Goal: Transaction & Acquisition: Subscribe to service/newsletter

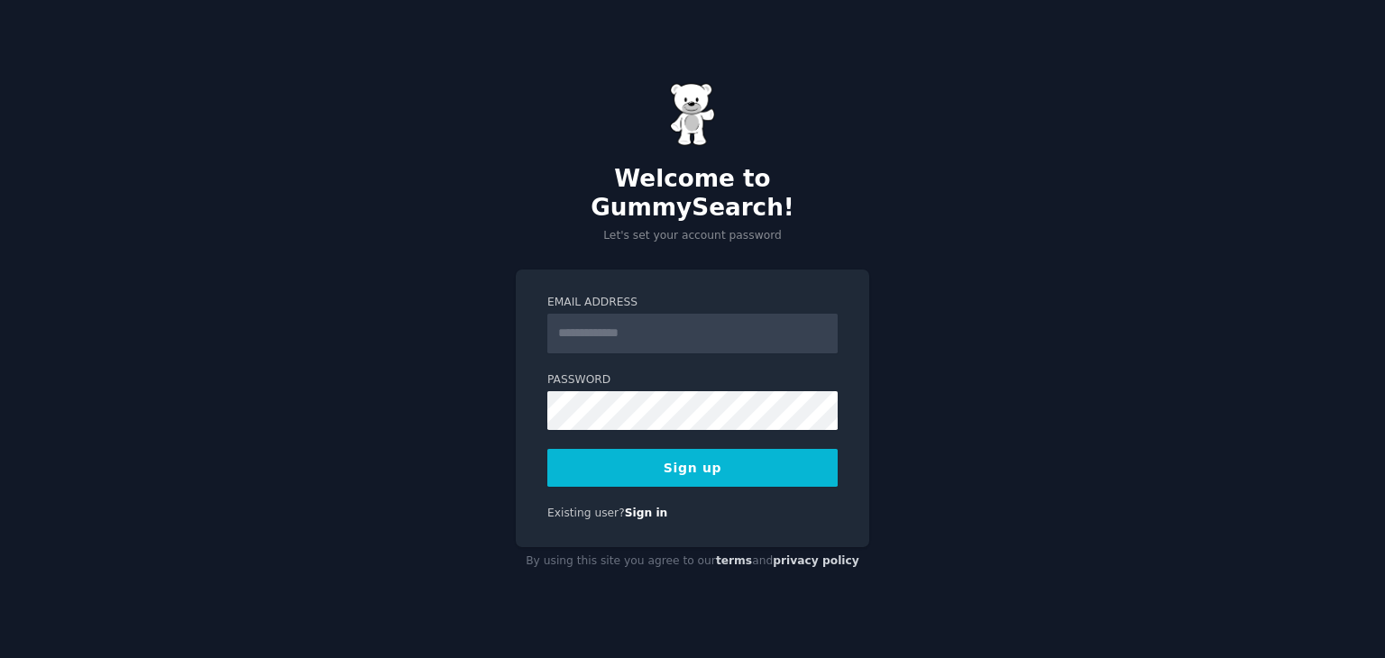
click at [623, 325] on input "Email Address" at bounding box center [692, 334] width 290 height 40
type input "**********"
click at [642, 452] on button "Sign up" at bounding box center [692, 468] width 290 height 38
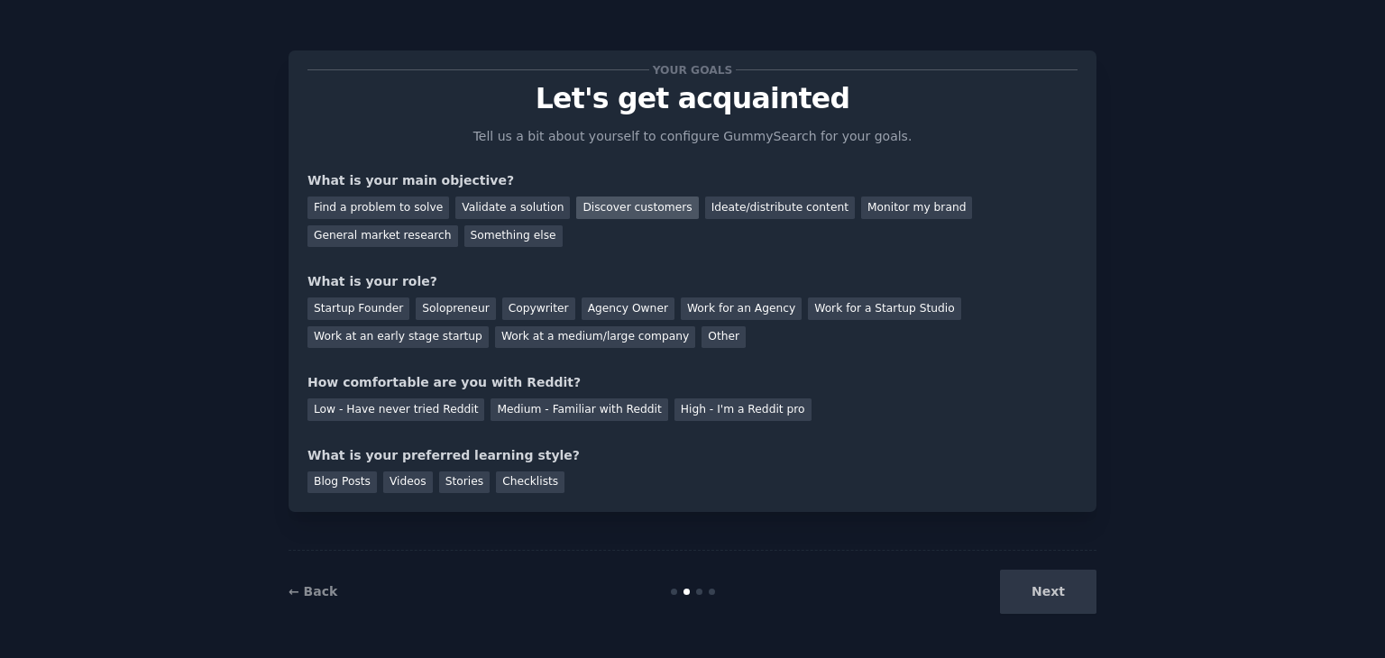
click at [630, 203] on div "Discover customers" at bounding box center [637, 208] width 122 height 23
click at [458, 225] on div "General market research" at bounding box center [382, 236] width 151 height 23
click at [783, 204] on div "Ideate/distribute content" at bounding box center [780, 208] width 150 height 23
click at [581, 206] on div "Discover customers" at bounding box center [637, 208] width 122 height 23
click at [353, 305] on div "Startup Founder" at bounding box center [358, 308] width 102 height 23
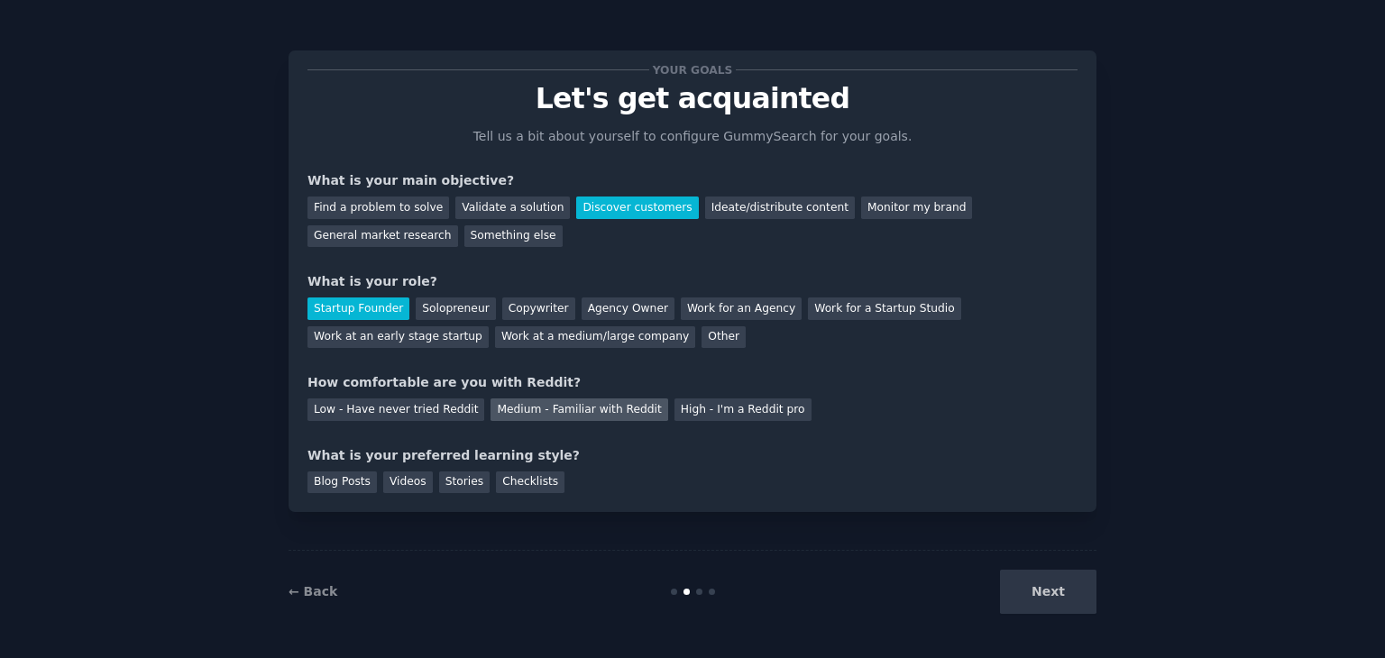
click at [564, 409] on div "Medium - Familiar with Reddit" at bounding box center [578, 409] width 177 height 23
click at [530, 487] on div "Checklists" at bounding box center [530, 482] width 69 height 23
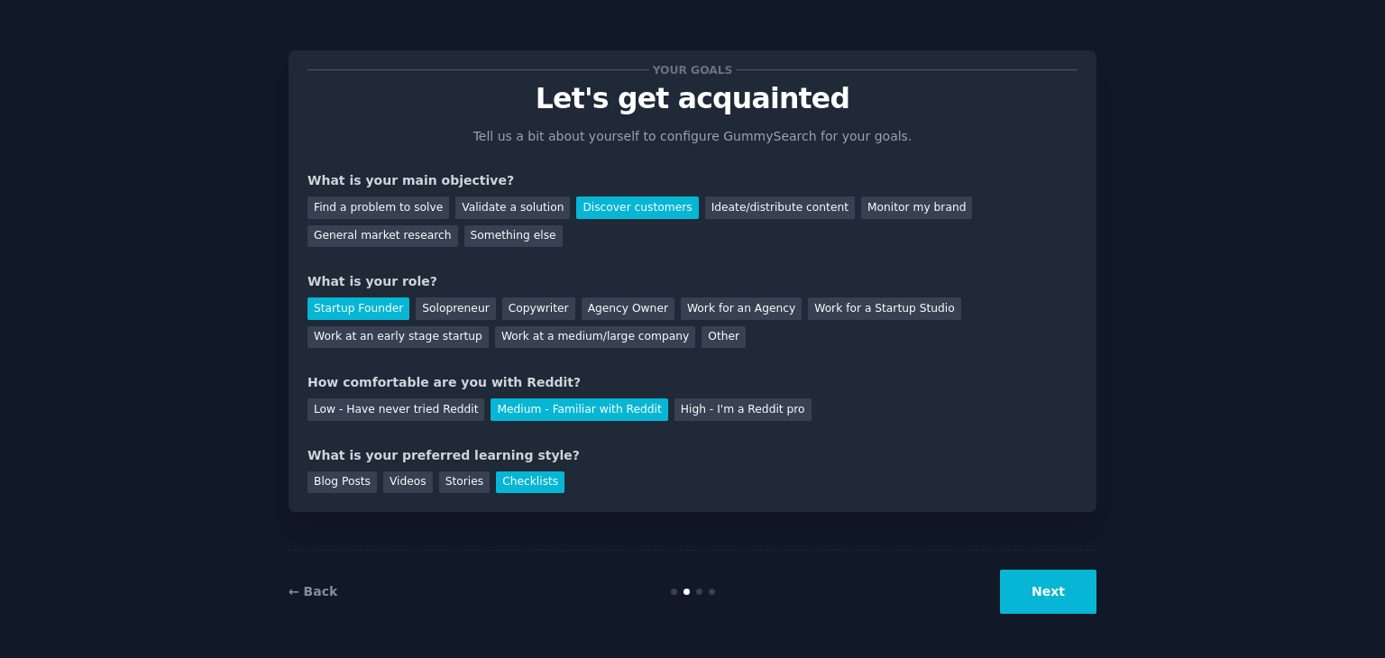
click at [1060, 592] on button "Next" at bounding box center [1048, 592] width 96 height 44
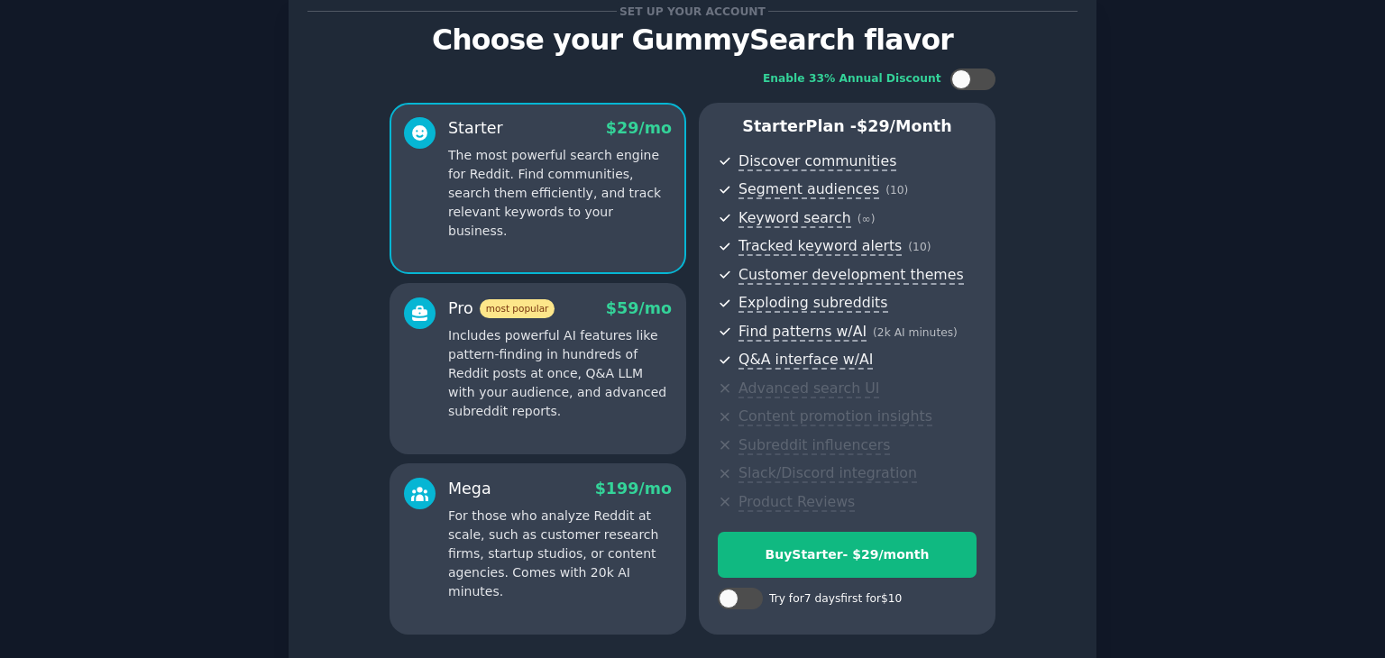
scroll to position [90, 0]
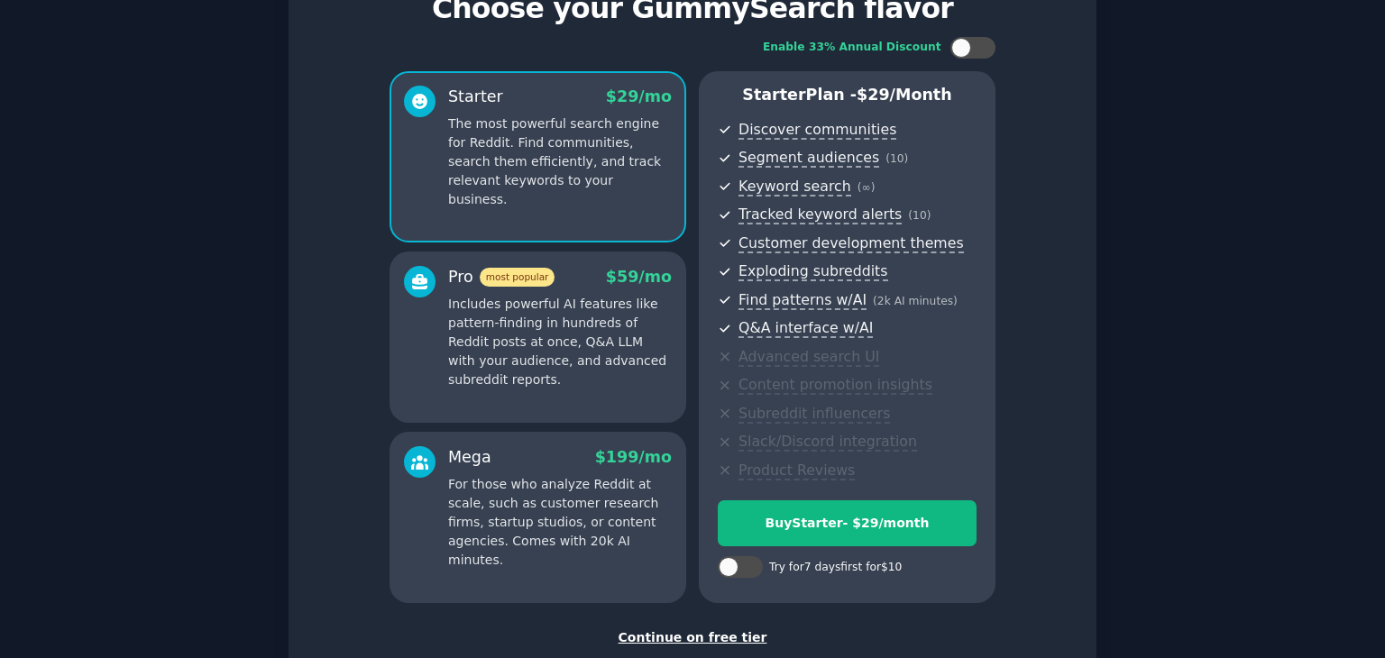
click at [829, 567] on div "Try for 7 days first for $10" at bounding box center [835, 568] width 133 height 16
click at [727, 569] on div at bounding box center [729, 567] width 20 height 20
checkbox input "true"
